Goal: Use online tool/utility: Utilize a website feature to perform a specific function

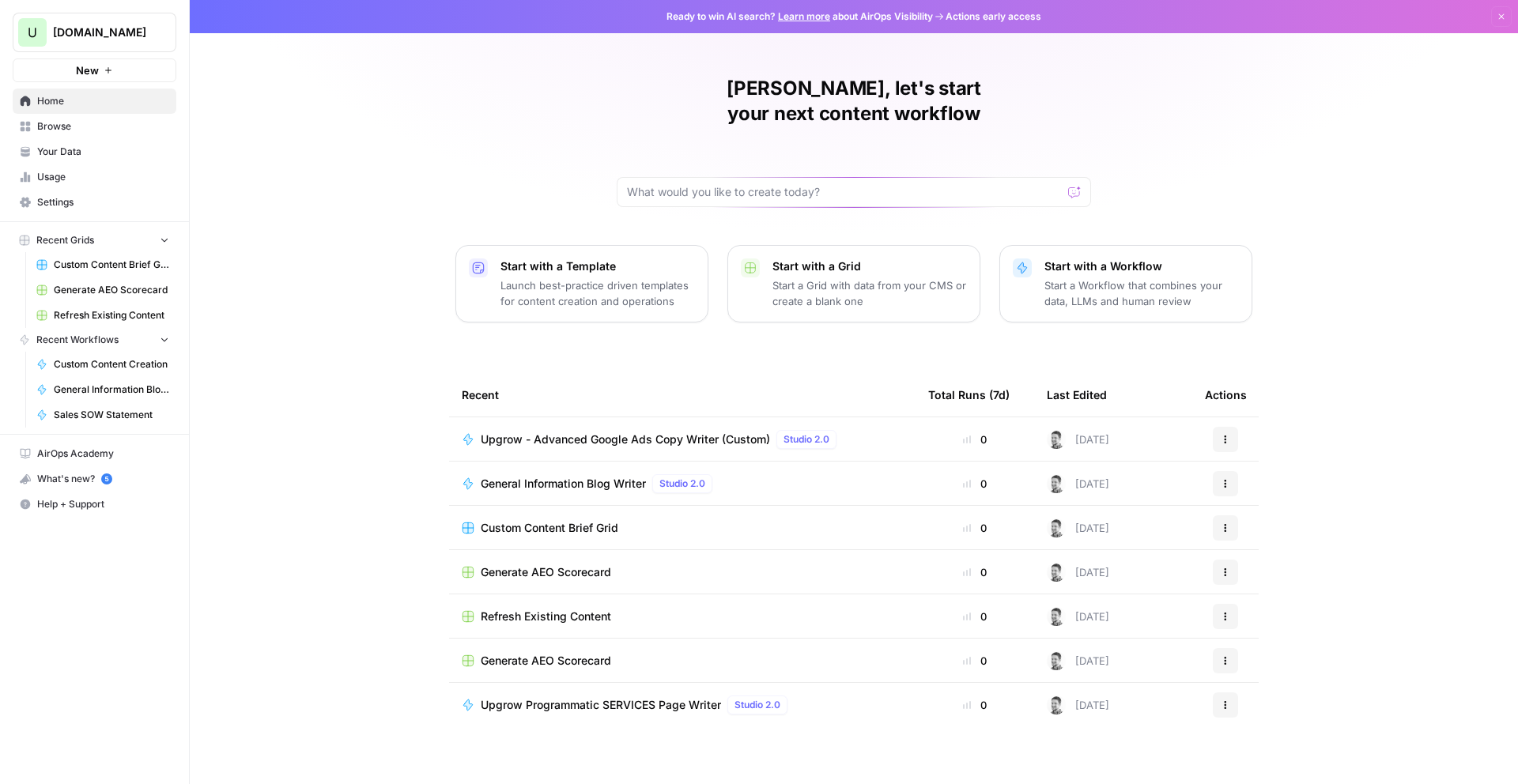
click at [68, 130] on span "Browse" at bounding box center [103, 127] width 132 height 15
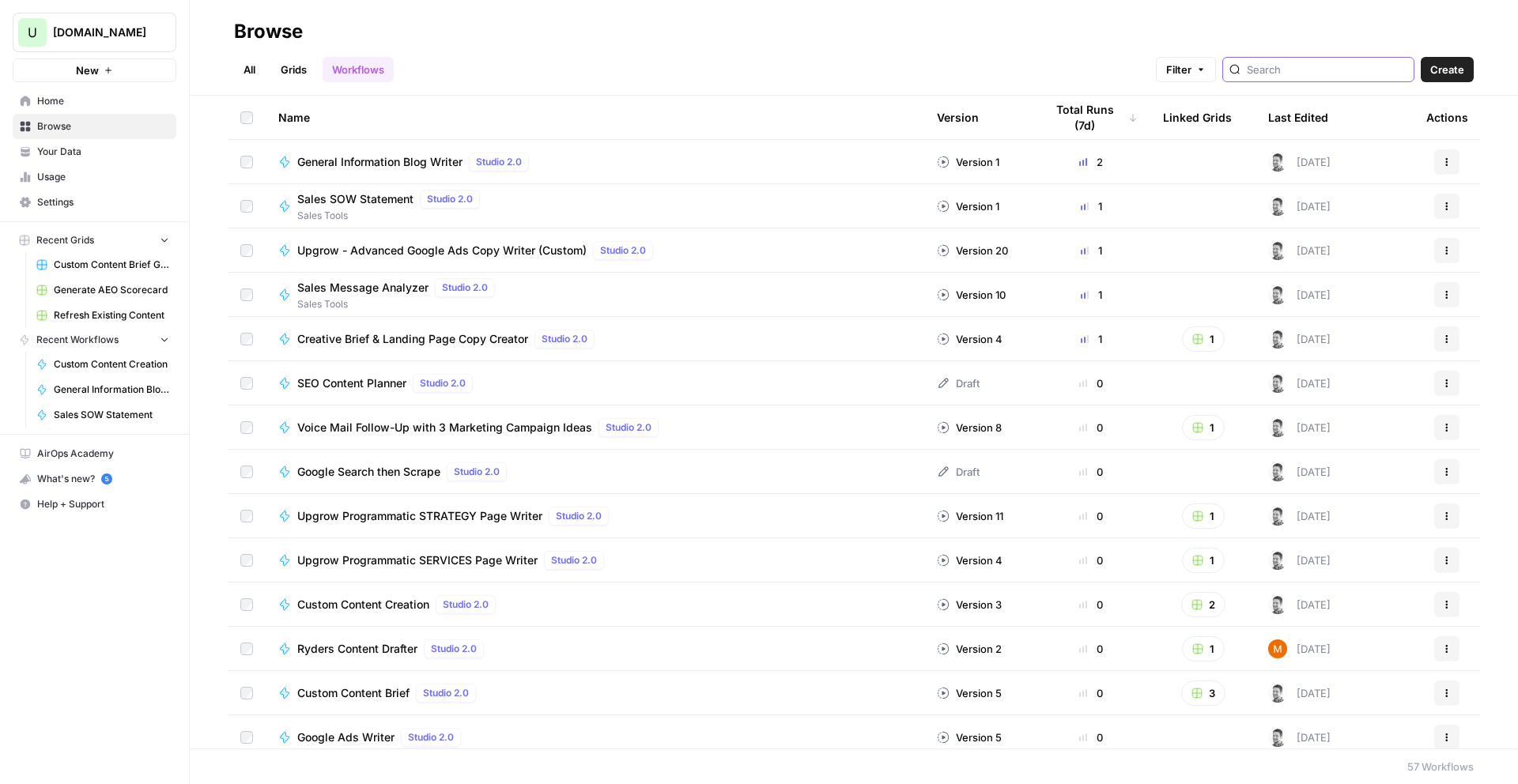
click at [1400, 71] on input "search" at bounding box center [1328, 70] width 161 height 16
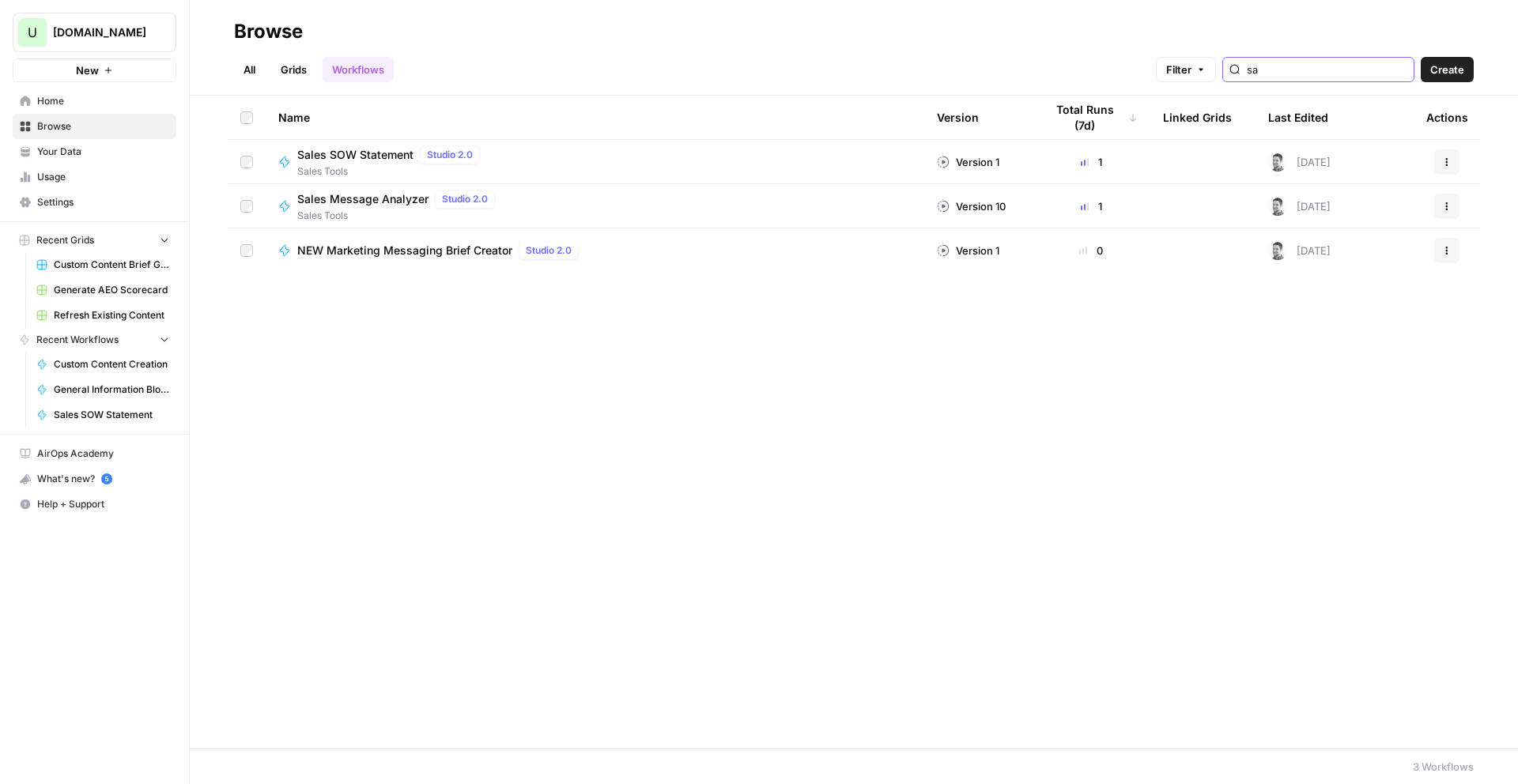
type input "sa"
click at [355, 148] on span "Sales SOW Statement" at bounding box center [355, 155] width 116 height 16
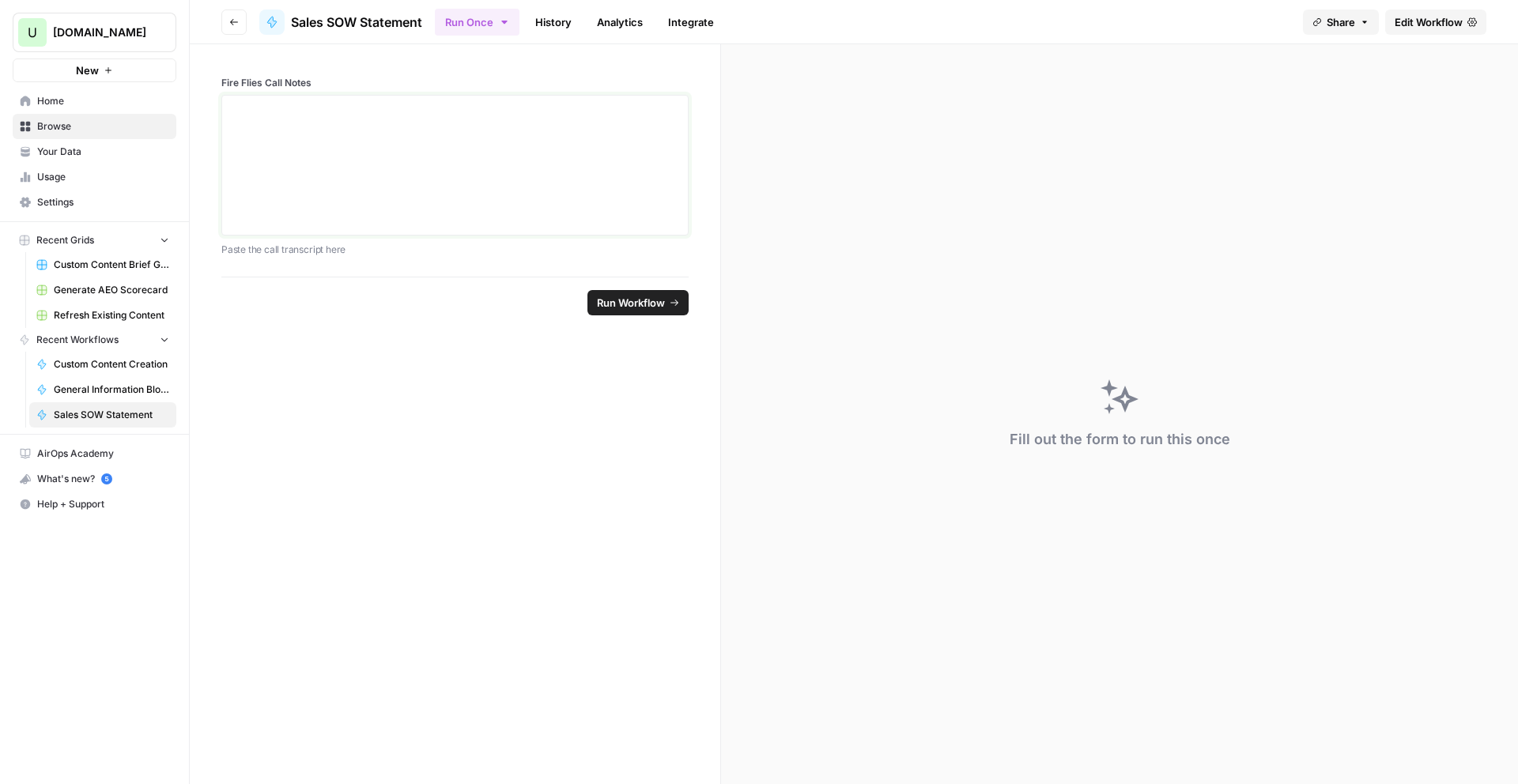
click at [389, 199] on div at bounding box center [454, 165] width 446 height 127
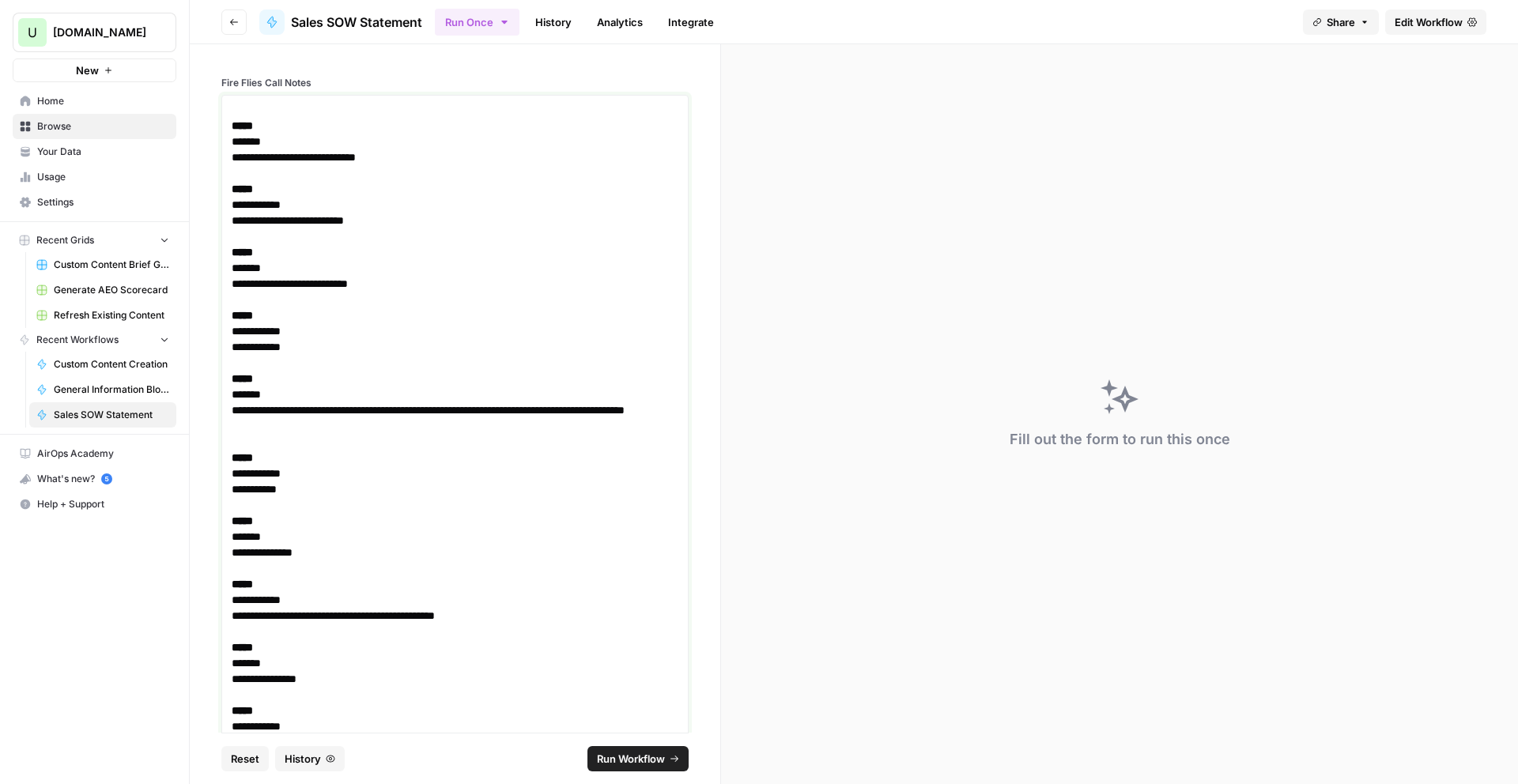
scroll to position [8511, 0]
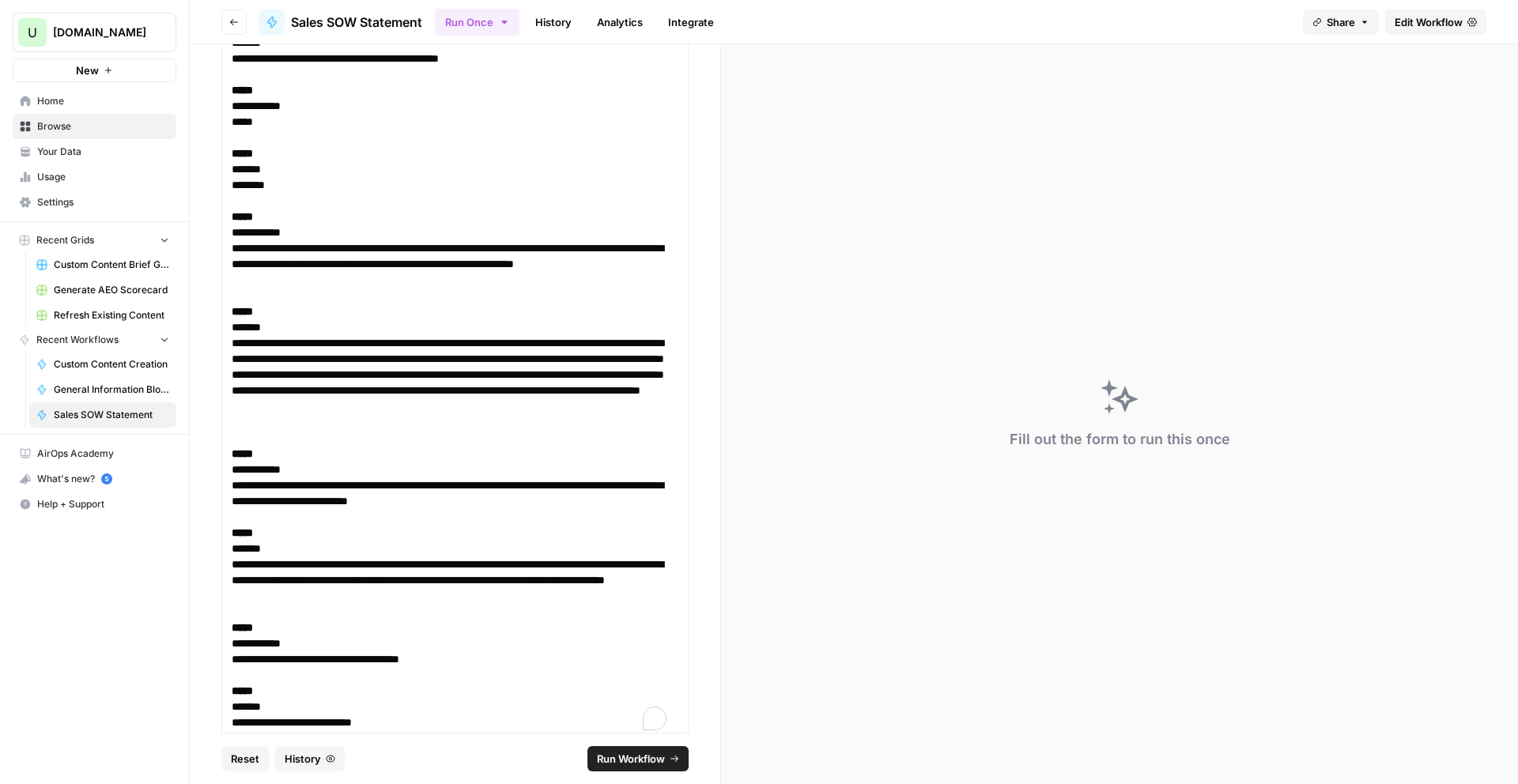
drag, startPoint x: 618, startPoint y: 759, endPoint x: 386, endPoint y: 690, distance: 242.0
click at [618, 759] on span "Run Workflow" at bounding box center [630, 758] width 68 height 16
